Goal: Complete application form: Complete application form

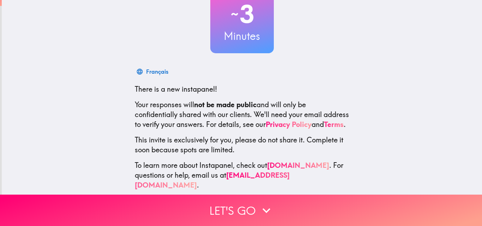
scroll to position [68, 0]
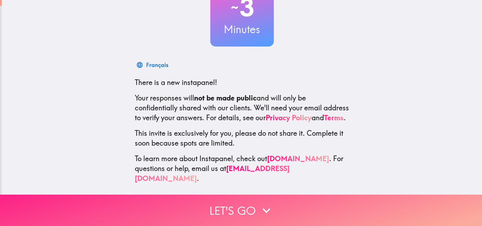
click at [240, 213] on button "Let's go" at bounding box center [241, 210] width 482 height 31
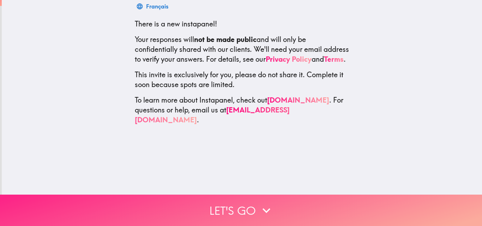
scroll to position [0, 0]
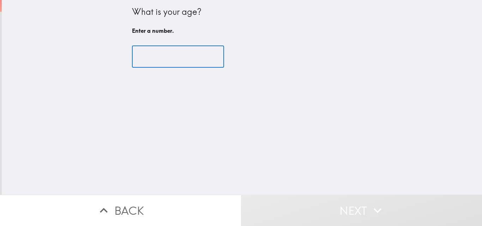
click at [167, 65] on input "number" at bounding box center [178, 57] width 92 height 22
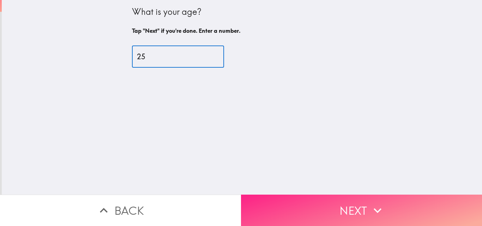
type input "25"
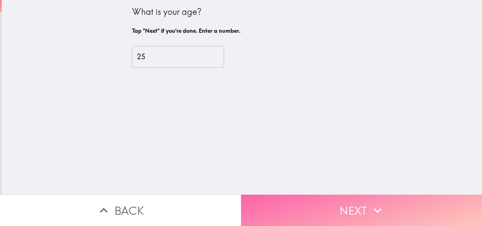
click at [311, 197] on button "Next" at bounding box center [361, 210] width 241 height 31
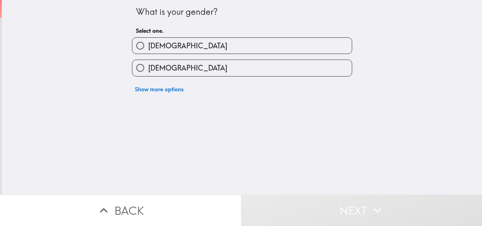
click at [223, 63] on label "[DEMOGRAPHIC_DATA]" at bounding box center [241, 68] width 219 height 16
click at [148, 63] on input "[DEMOGRAPHIC_DATA]" at bounding box center [140, 68] width 16 height 16
radio input "true"
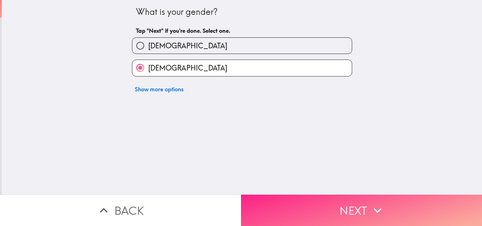
click at [311, 210] on button "Next" at bounding box center [361, 210] width 241 height 31
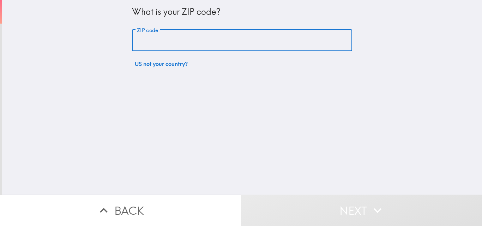
click at [167, 45] on input "ZIP code" at bounding box center [242, 41] width 220 height 22
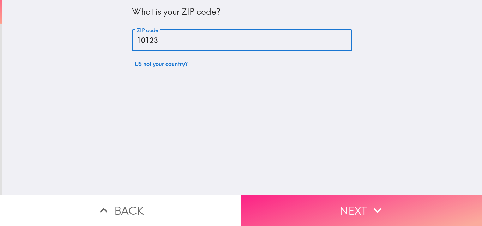
type input "10123"
click at [286, 195] on button "Next" at bounding box center [361, 210] width 241 height 31
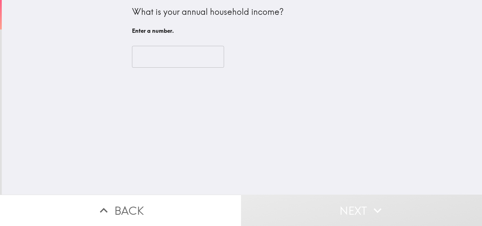
click at [142, 53] on input "number" at bounding box center [178, 57] width 92 height 22
click at [204, 60] on input "-1" at bounding box center [178, 57] width 92 height 22
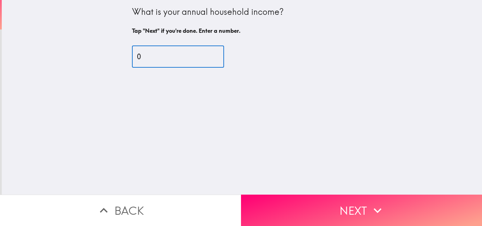
type input "0"
click at [203, 53] on input "0" at bounding box center [178, 57] width 92 height 22
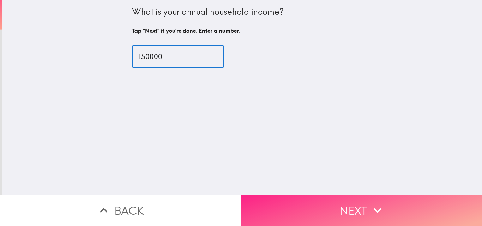
type input "150000"
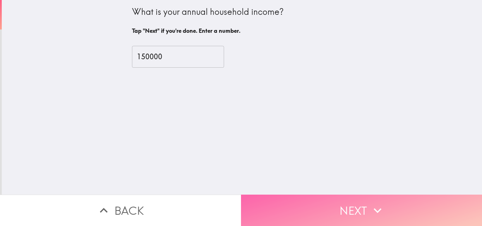
click at [275, 198] on button "Next" at bounding box center [361, 210] width 241 height 31
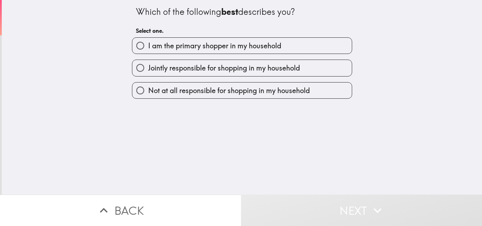
click at [193, 46] on span "I am the primary shopper in my household" at bounding box center [214, 46] width 133 height 10
click at [148, 46] on input "I am the primary shopper in my household" at bounding box center [140, 46] width 16 height 16
radio input "true"
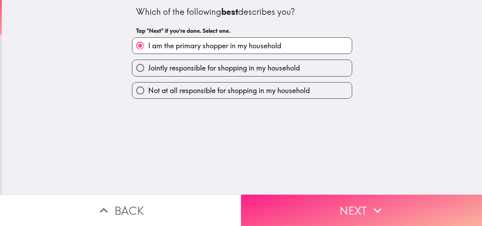
click at [308, 200] on button "Next" at bounding box center [361, 210] width 241 height 31
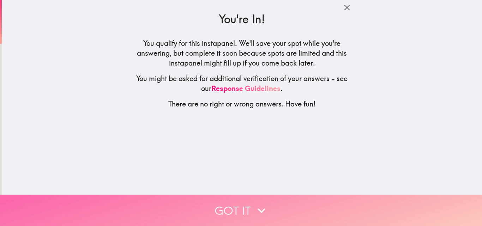
click at [211, 196] on button "Got it" at bounding box center [241, 210] width 482 height 31
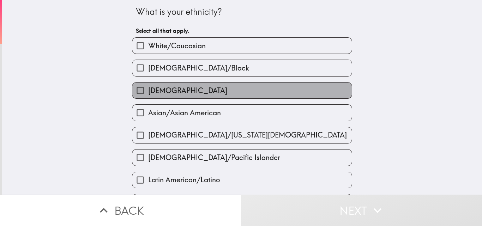
click at [169, 89] on span "[DEMOGRAPHIC_DATA]" at bounding box center [187, 91] width 79 height 10
click at [148, 89] on input "[DEMOGRAPHIC_DATA]" at bounding box center [140, 91] width 16 height 16
checkbox input "true"
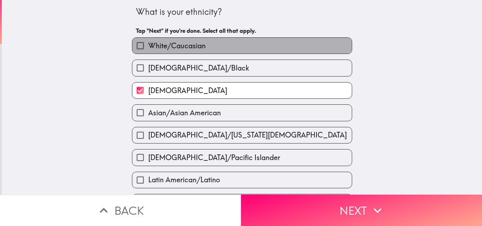
click at [184, 47] on span "White/Caucasian" at bounding box center [176, 46] width 57 height 10
click at [148, 47] on input "White/Caucasian" at bounding box center [140, 46] width 16 height 16
checkbox input "true"
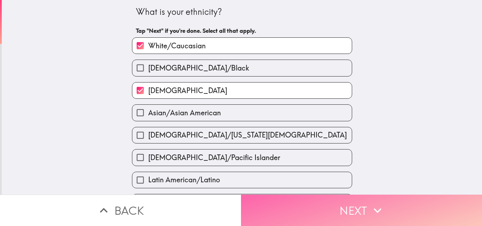
click at [275, 208] on button "Next" at bounding box center [361, 210] width 241 height 31
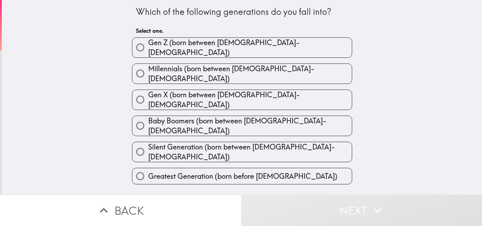
click at [189, 49] on span "Gen Z (born between [DEMOGRAPHIC_DATA]-[DEMOGRAPHIC_DATA])" at bounding box center [249, 48] width 203 height 20
click at [148, 49] on input "Gen Z (born between [DEMOGRAPHIC_DATA]-[DEMOGRAPHIC_DATA])" at bounding box center [140, 47] width 16 height 16
radio input "true"
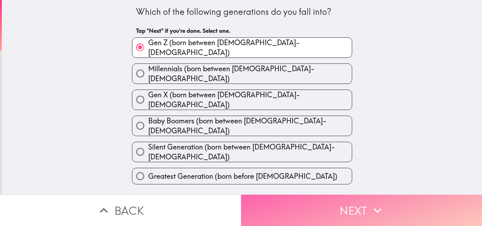
click at [278, 209] on button "Next" at bounding box center [361, 210] width 241 height 31
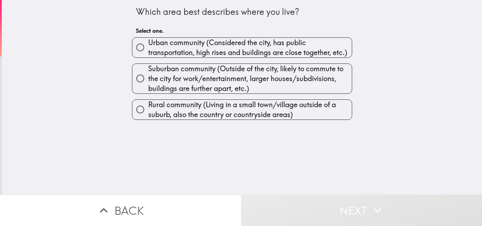
click at [162, 41] on span "Urban community (Considered the city, has public transportation, high rises and…" at bounding box center [249, 48] width 203 height 20
click at [148, 41] on input "Urban community (Considered the city, has public transportation, high rises and…" at bounding box center [140, 47] width 16 height 16
radio input "true"
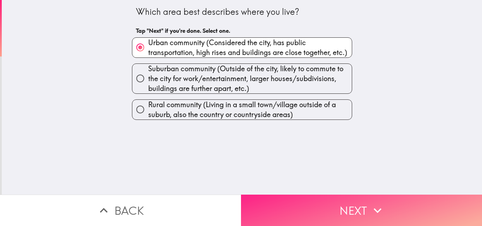
click at [290, 212] on button "Next" at bounding box center [361, 210] width 241 height 31
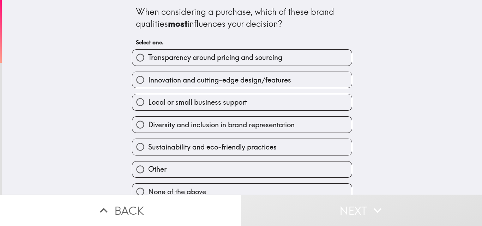
click at [190, 62] on span "Transparency around pricing and sourcing" at bounding box center [215, 58] width 134 height 10
click at [148, 62] on input "Transparency around pricing and sourcing" at bounding box center [140, 58] width 16 height 16
radio input "true"
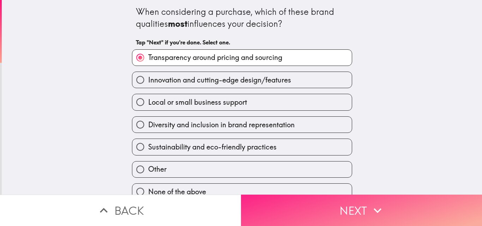
click at [332, 204] on button "Next" at bounding box center [361, 210] width 241 height 31
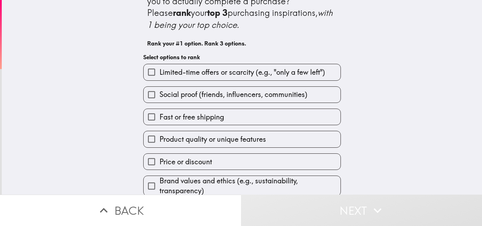
scroll to position [44, 0]
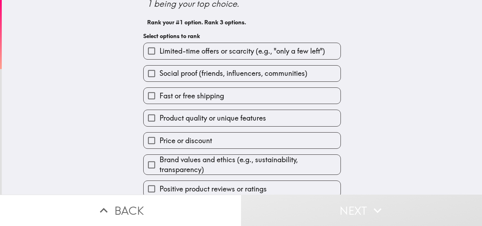
click at [144, 121] on input "Product quality or unique features" at bounding box center [152, 118] width 16 height 16
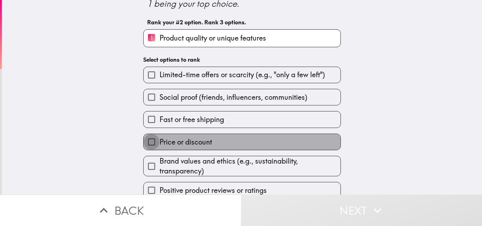
click at [146, 141] on input "Price or discount" at bounding box center [152, 142] width 16 height 16
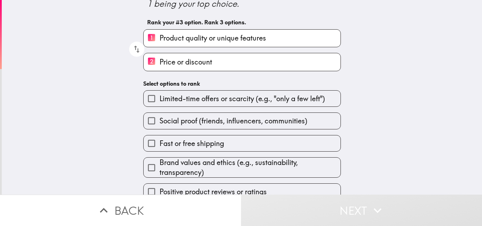
scroll to position [55, 0]
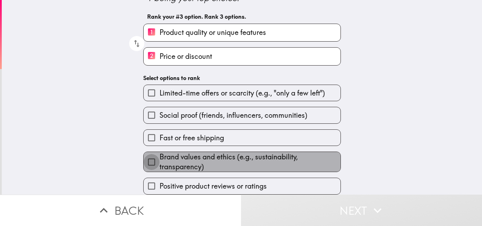
click at [144, 159] on input "Brand values and ethics (e.g., sustainability, transparency)" at bounding box center [152, 162] width 16 height 16
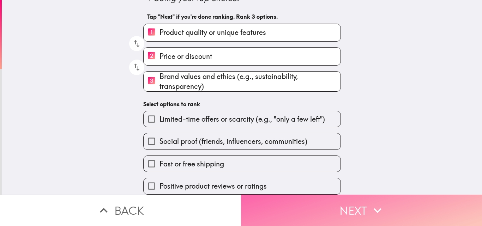
click at [282, 202] on button "Next" at bounding box center [361, 210] width 241 height 31
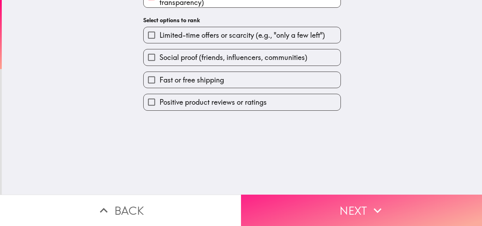
scroll to position [0, 0]
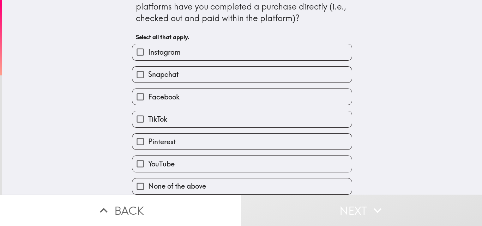
scroll to position [23, 0]
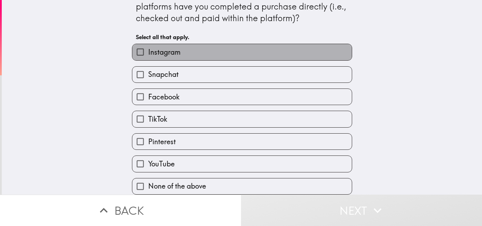
click at [174, 44] on label "Instagram" at bounding box center [241, 52] width 219 height 16
click at [148, 44] on input "Instagram" at bounding box center [140, 52] width 16 height 16
checkbox input "true"
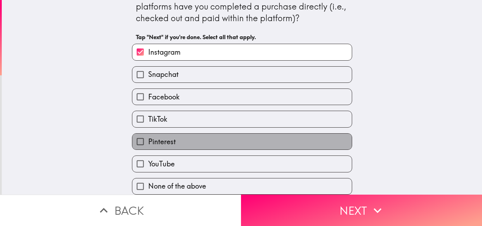
click at [169, 138] on span "Pinterest" at bounding box center [162, 142] width 28 height 10
click at [148, 138] on input "Pinterest" at bounding box center [140, 142] width 16 height 16
checkbox input "true"
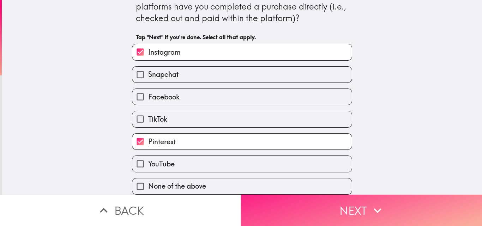
click at [278, 214] on button "Next" at bounding box center [361, 210] width 241 height 31
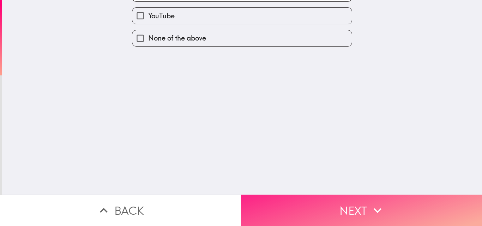
scroll to position [0, 0]
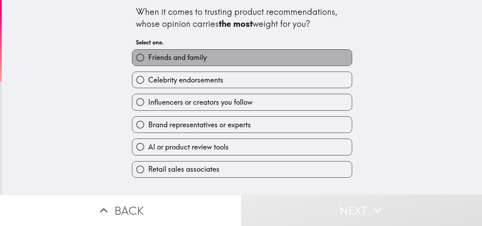
click at [204, 53] on label "Friends and family" at bounding box center [241, 58] width 219 height 16
click at [148, 53] on input "Friends and family" at bounding box center [140, 58] width 16 height 16
radio input "true"
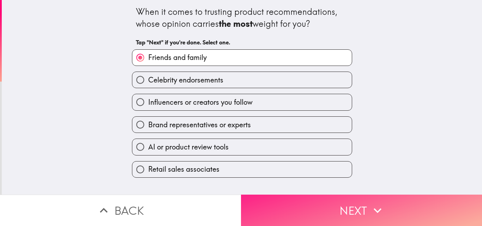
click at [271, 198] on button "Next" at bounding box center [361, 210] width 241 height 31
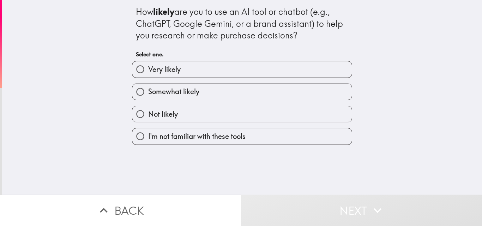
click at [204, 91] on label "Somewhat likely" at bounding box center [241, 92] width 219 height 16
click at [148, 91] on input "Somewhat likely" at bounding box center [140, 92] width 16 height 16
radio input "true"
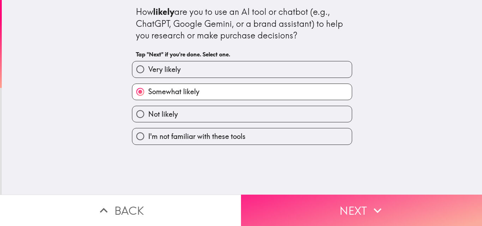
click at [267, 200] on button "Next" at bounding box center [361, 210] width 241 height 31
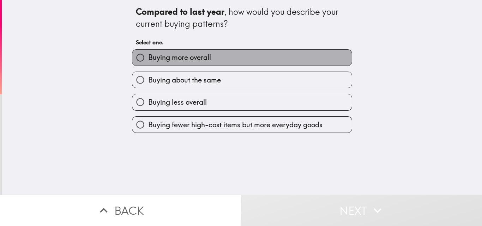
click at [182, 60] on span "Buying more overall" at bounding box center [179, 58] width 63 height 10
click at [148, 60] on input "Buying more overall" at bounding box center [140, 58] width 16 height 16
radio input "true"
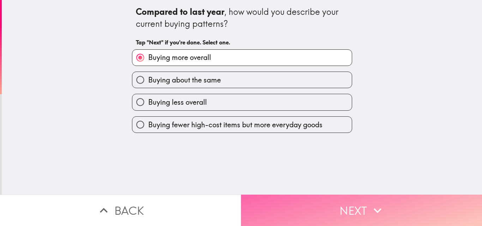
click at [294, 217] on button "Next" at bounding box center [361, 210] width 241 height 31
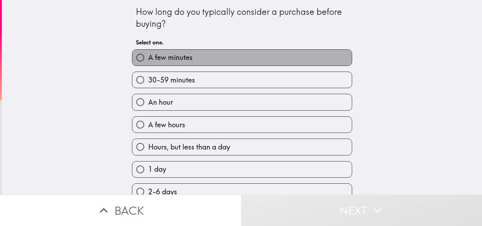
click at [178, 61] on span "A few minutes" at bounding box center [170, 58] width 44 height 10
click at [148, 61] on input "A few minutes" at bounding box center [140, 58] width 16 height 16
radio input "true"
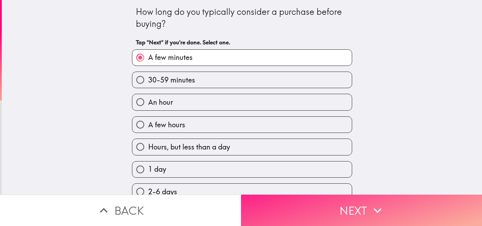
click at [267, 205] on button "Next" at bounding box center [361, 210] width 241 height 31
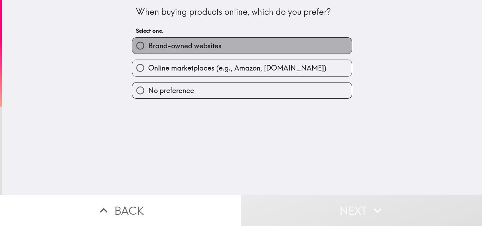
click at [184, 43] on span "Brand-owned websites" at bounding box center [184, 46] width 73 height 10
click at [148, 43] on input "Brand-owned websites" at bounding box center [140, 46] width 16 height 16
radio input "true"
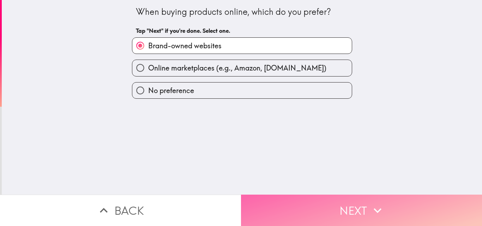
click at [285, 199] on button "Next" at bounding box center [361, 210] width 241 height 31
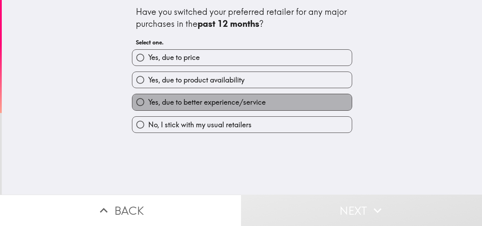
click at [246, 105] on span "Yes, due to better experience/service" at bounding box center [206, 102] width 117 height 10
click at [148, 105] on input "Yes, due to better experience/service" at bounding box center [140, 102] width 16 height 16
radio input "true"
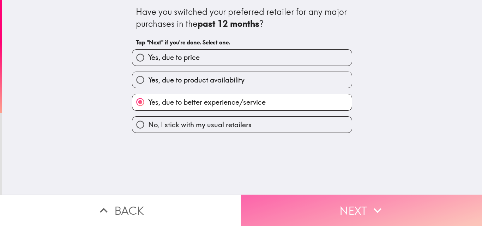
click at [282, 209] on button "Next" at bounding box center [361, 210] width 241 height 31
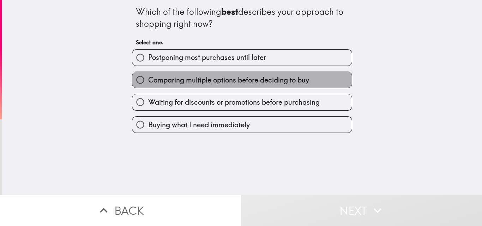
click at [163, 75] on span "Comparing multiple options before deciding to buy" at bounding box center [228, 80] width 161 height 10
click at [148, 75] on input "Comparing multiple options before deciding to buy" at bounding box center [140, 80] width 16 height 16
radio input "true"
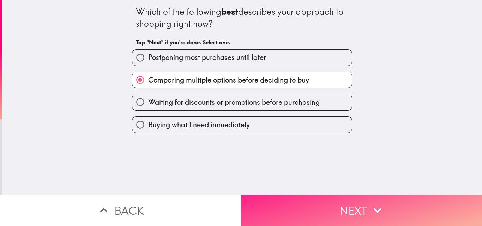
click at [272, 195] on button "Next" at bounding box center [361, 210] width 241 height 31
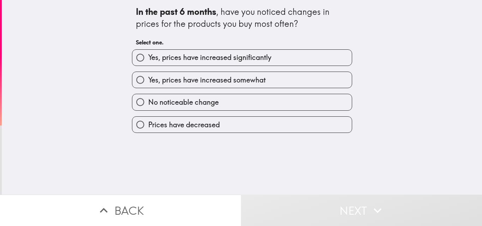
click at [167, 81] on span "Yes, prices have increased somewhat" at bounding box center [206, 80] width 117 height 10
click at [148, 81] on input "Yes, prices have increased somewhat" at bounding box center [140, 80] width 16 height 16
radio input "true"
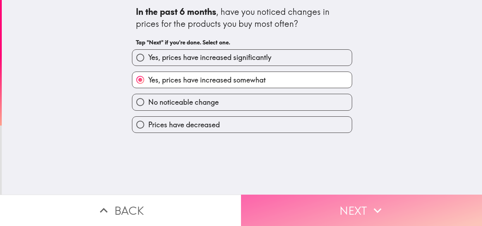
click at [279, 198] on button "Next" at bounding box center [361, 210] width 241 height 31
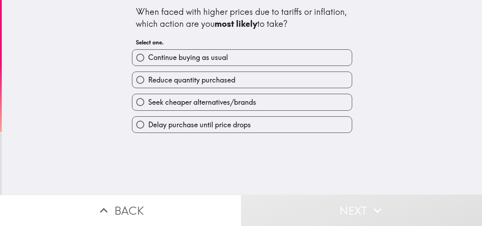
click at [206, 85] on label "Reduce quantity purchased" at bounding box center [241, 80] width 219 height 16
click at [148, 85] on input "Reduce quantity purchased" at bounding box center [140, 80] width 16 height 16
radio input "true"
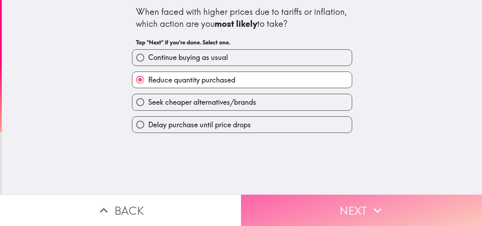
click at [267, 195] on button "Next" at bounding box center [361, 210] width 241 height 31
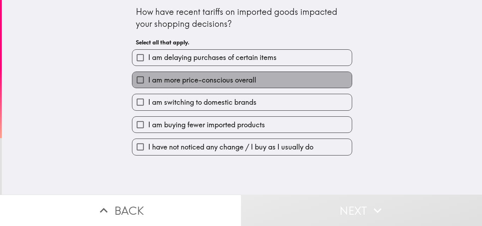
click at [178, 87] on label "I am more price-conscious overall" at bounding box center [241, 80] width 219 height 16
click at [148, 87] on input "I am more price-conscious overall" at bounding box center [140, 80] width 16 height 16
checkbox input "true"
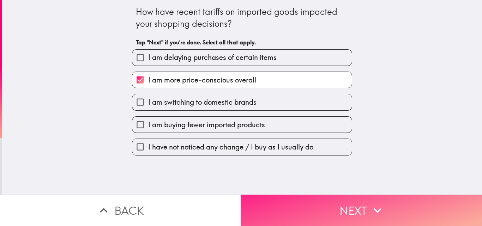
click at [303, 202] on button "Next" at bounding box center [361, 210] width 241 height 31
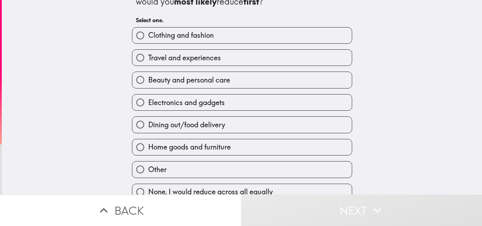
scroll to position [34, 0]
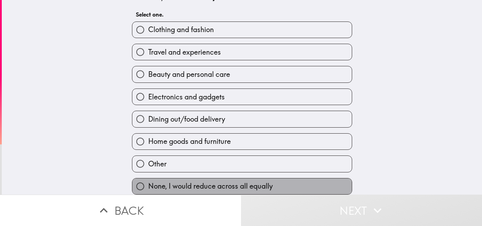
click at [212, 181] on span "None, I would reduce across all equally" at bounding box center [210, 186] width 124 height 10
click at [148, 181] on input "None, I would reduce across all equally" at bounding box center [140, 186] width 16 height 16
radio input "true"
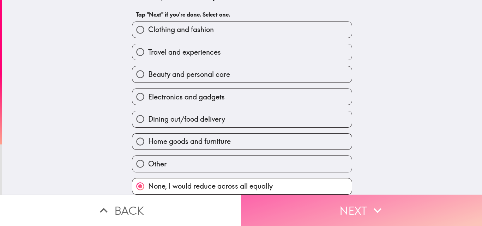
click at [261, 202] on button "Next" at bounding box center [361, 210] width 241 height 31
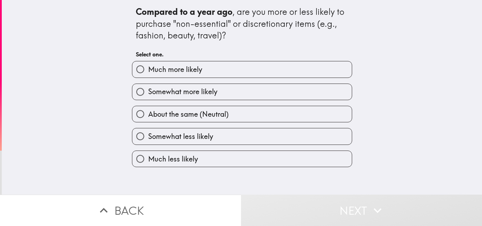
click at [168, 90] on span "Somewhat more likely" at bounding box center [182, 92] width 69 height 10
click at [148, 90] on input "Somewhat more likely" at bounding box center [140, 92] width 16 height 16
radio input "true"
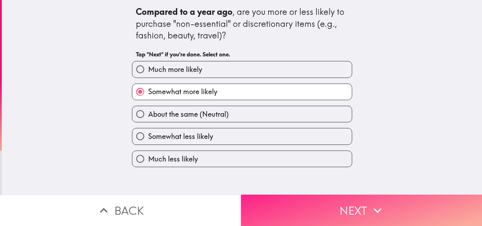
click at [310, 209] on button "Next" at bounding box center [361, 210] width 241 height 31
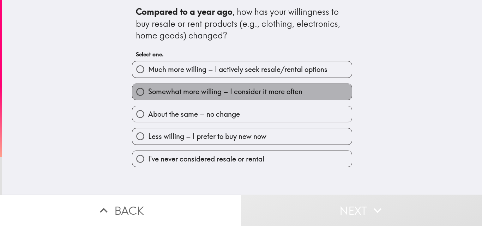
click at [209, 89] on span "Somewhat more willing – I consider it more often" at bounding box center [225, 92] width 154 height 10
click at [148, 89] on input "Somewhat more willing – I consider it more often" at bounding box center [140, 92] width 16 height 16
radio input "true"
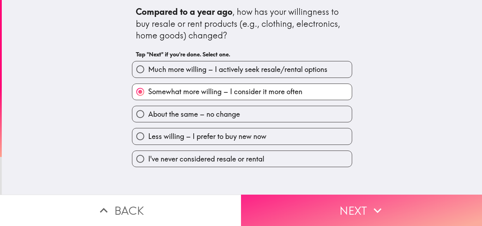
click at [283, 206] on button "Next" at bounding box center [361, 210] width 241 height 31
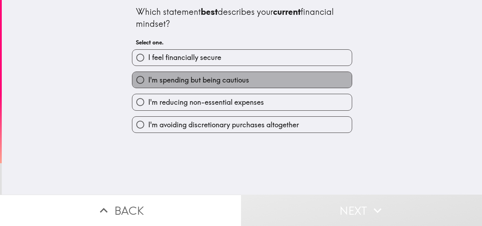
click at [246, 80] on label "I'm spending but being cautious" at bounding box center [241, 80] width 219 height 16
click at [148, 80] on input "I'm spending but being cautious" at bounding box center [140, 80] width 16 height 16
radio input "true"
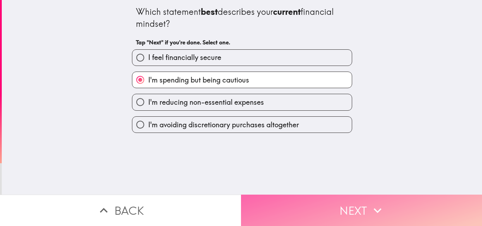
click at [275, 205] on button "Next" at bounding box center [361, 210] width 241 height 31
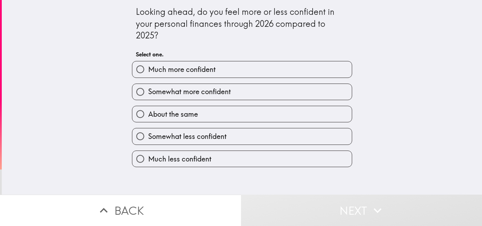
click at [197, 93] on span "Somewhat more confident" at bounding box center [189, 92] width 83 height 10
click at [148, 93] on input "Somewhat more confident" at bounding box center [140, 92] width 16 height 16
radio input "true"
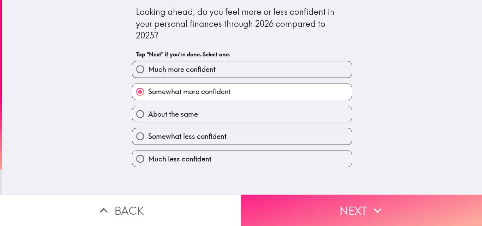
click at [265, 211] on button "Next" at bounding box center [361, 210] width 241 height 31
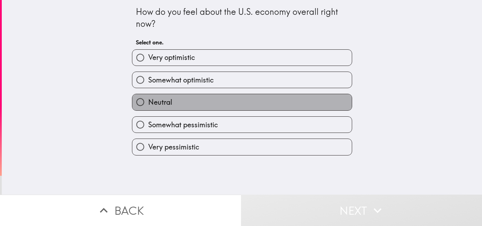
click at [199, 98] on label "Neutral" at bounding box center [241, 102] width 219 height 16
click at [148, 98] on input "Neutral" at bounding box center [140, 102] width 16 height 16
radio input "true"
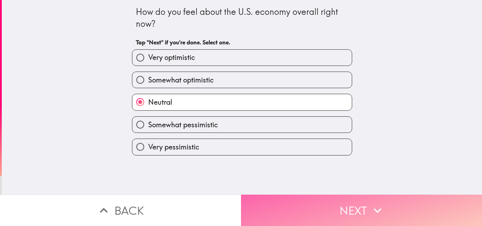
click at [283, 200] on button "Next" at bounding box center [361, 210] width 241 height 31
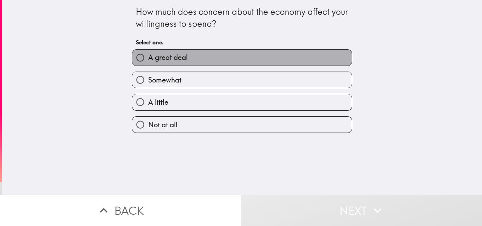
click at [203, 56] on label "A great deal" at bounding box center [241, 58] width 219 height 16
click at [148, 56] on input "A great deal" at bounding box center [140, 58] width 16 height 16
radio input "true"
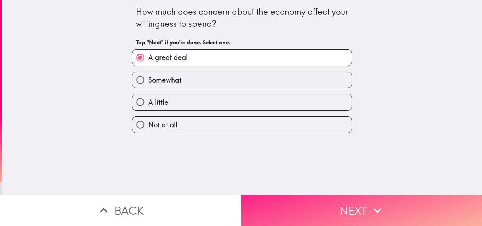
click at [258, 197] on button "Next" at bounding box center [361, 210] width 241 height 31
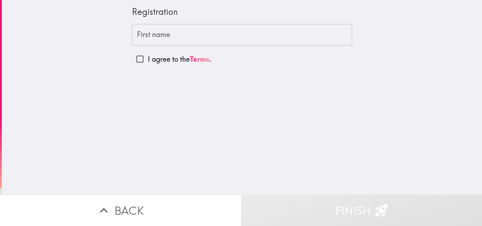
click at [172, 37] on input "First name" at bounding box center [242, 35] width 220 height 22
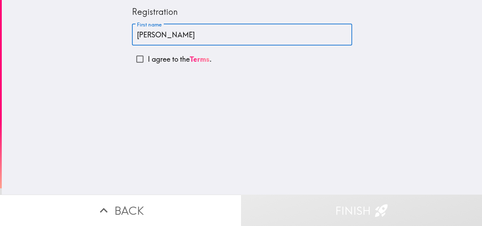
type input "[PERSON_NAME]"
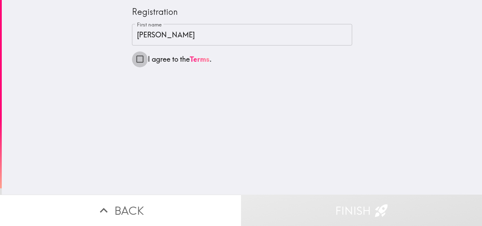
click at [134, 63] on input "I agree to the Terms ." at bounding box center [140, 59] width 16 height 16
checkbox input "true"
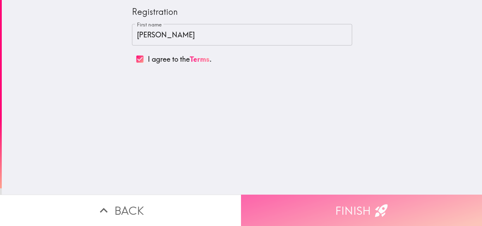
click at [282, 201] on button "Finish" at bounding box center [361, 210] width 241 height 31
